Goal: Information Seeking & Learning: Learn about a topic

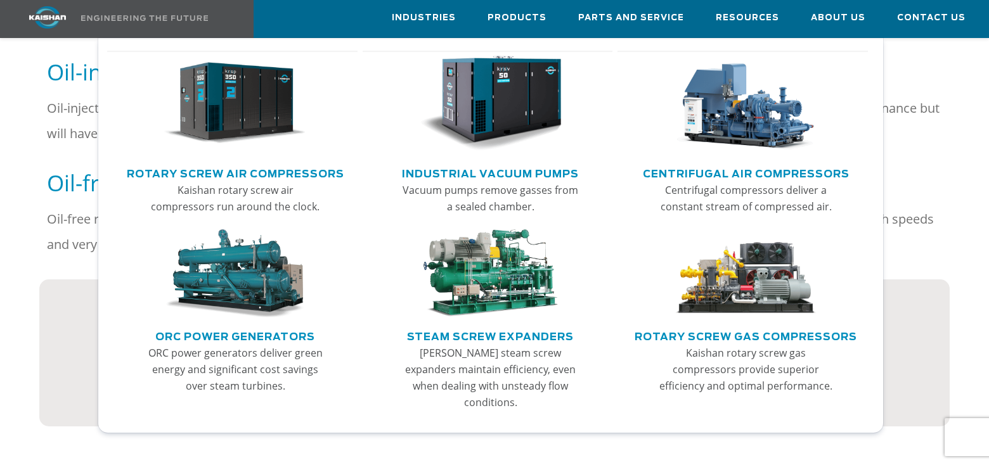
scroll to position [887, 0]
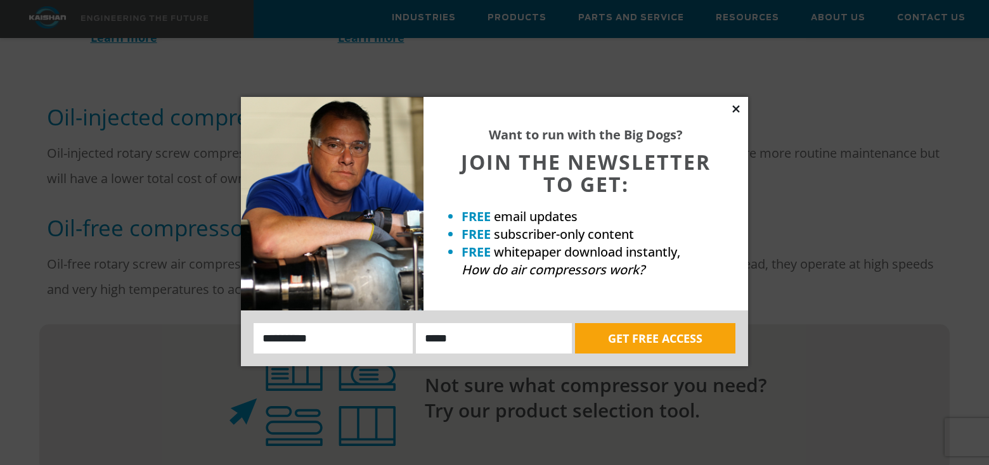
click at [739, 105] on icon at bounding box center [735, 108] width 11 height 11
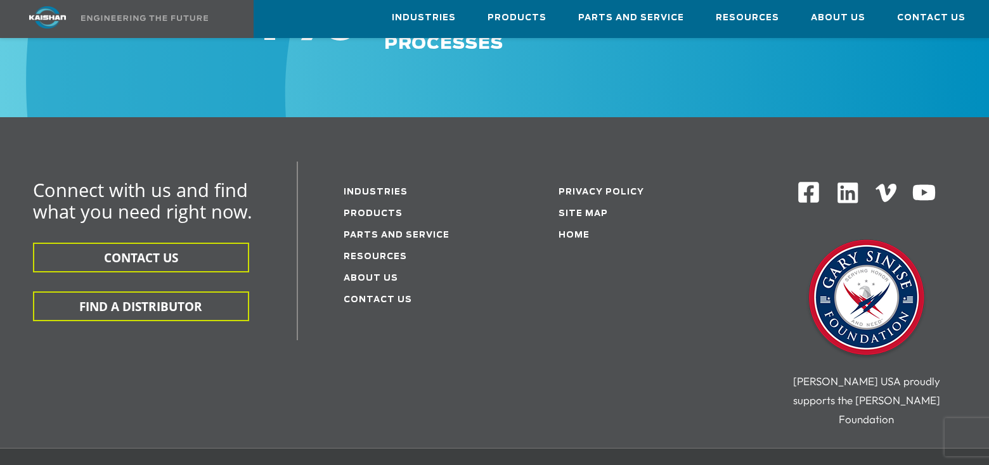
scroll to position [2096, 0]
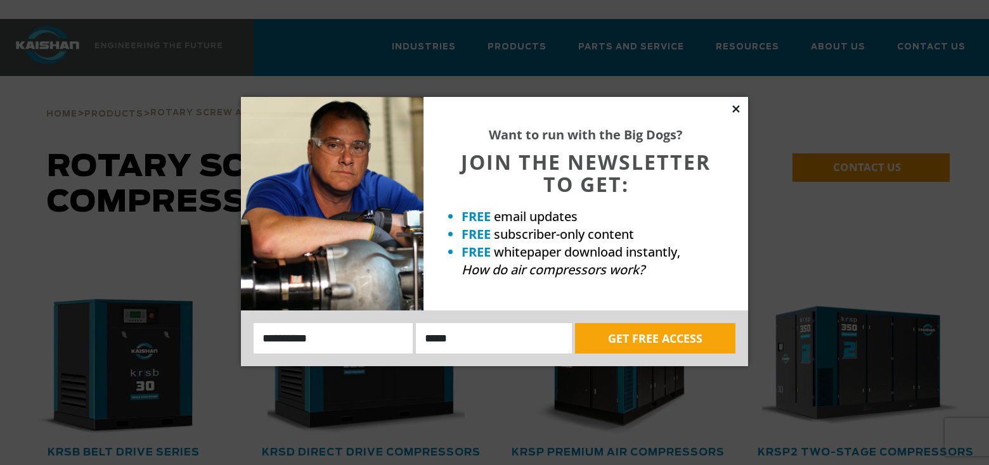
click at [730, 110] on icon at bounding box center [735, 108] width 11 height 11
